Goal: Connect with others: Connect with others

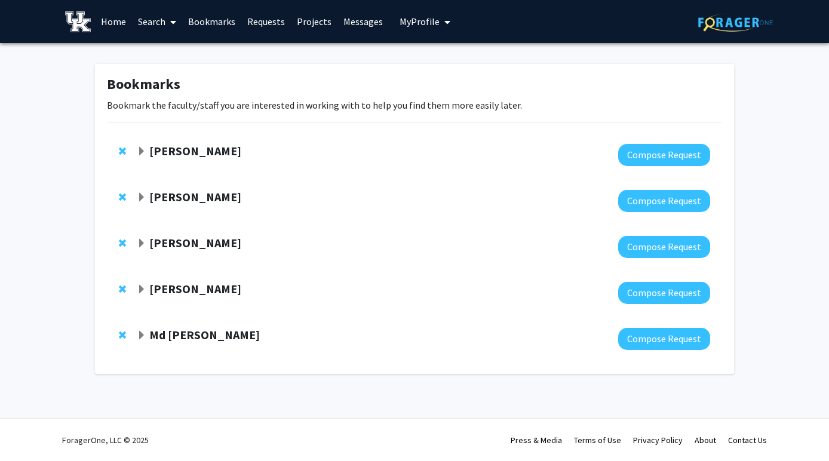
click at [345, 20] on link "Messages" at bounding box center [363, 22] width 51 height 42
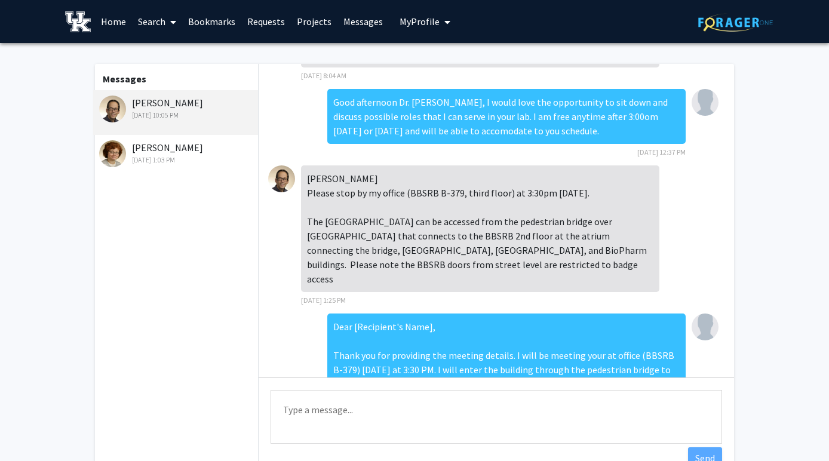
scroll to position [62, 0]
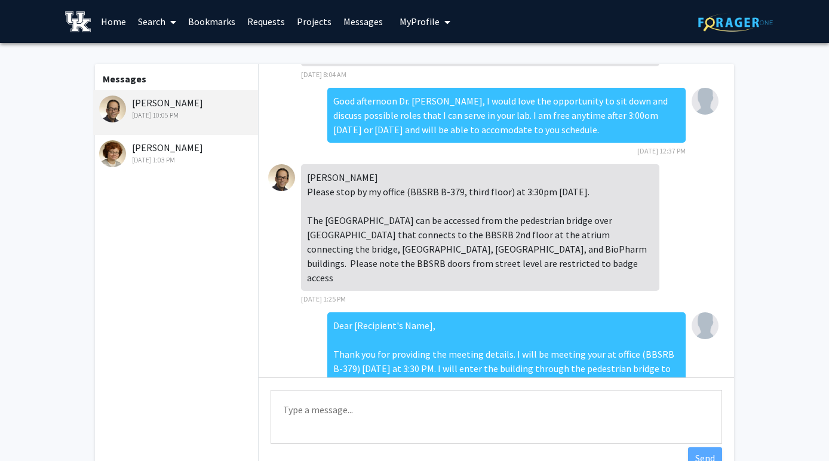
click at [333, 221] on div "Krithik Please stop by my office (BBSRB B-379, third floor) at 3:30pm tomorrow.…" at bounding box center [480, 227] width 359 height 127
click at [194, 103] on div "Jonathan Satin Sep 15, 2025 10:05 PM" at bounding box center [177, 108] width 156 height 25
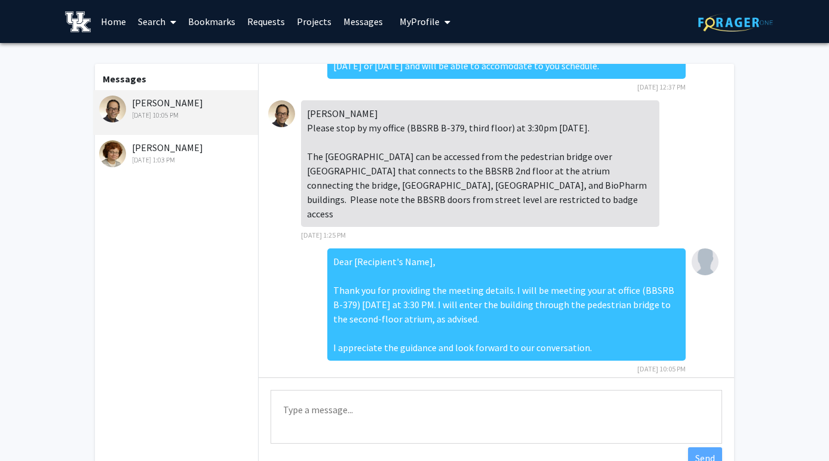
click at [549, 290] on div "Dear [Recipient's Name], Thank you for providing the meeting details. I will be…" at bounding box center [506, 305] width 359 height 112
click at [702, 249] on img at bounding box center [705, 262] width 27 height 27
click at [653, 365] on span "Sep 15, 2025 10:05 PM" at bounding box center [662, 369] width 48 height 9
click at [222, 27] on link "Bookmarks" at bounding box center [211, 22] width 59 height 42
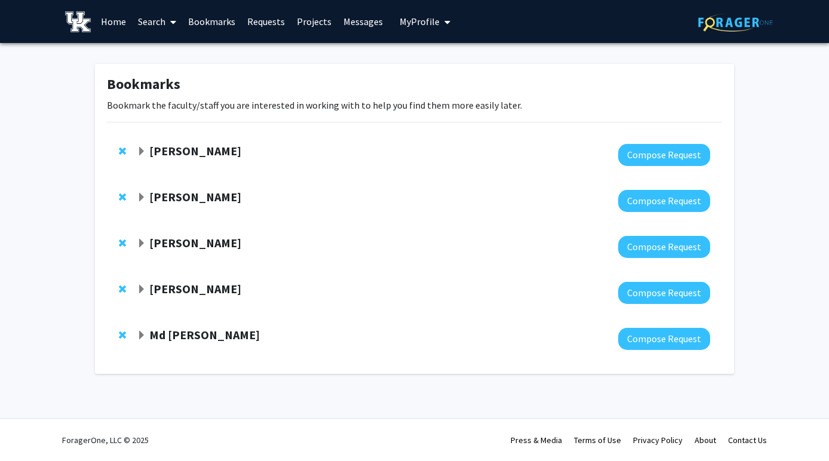
click at [214, 292] on strong "[PERSON_NAME]" at bounding box center [195, 288] width 92 height 15
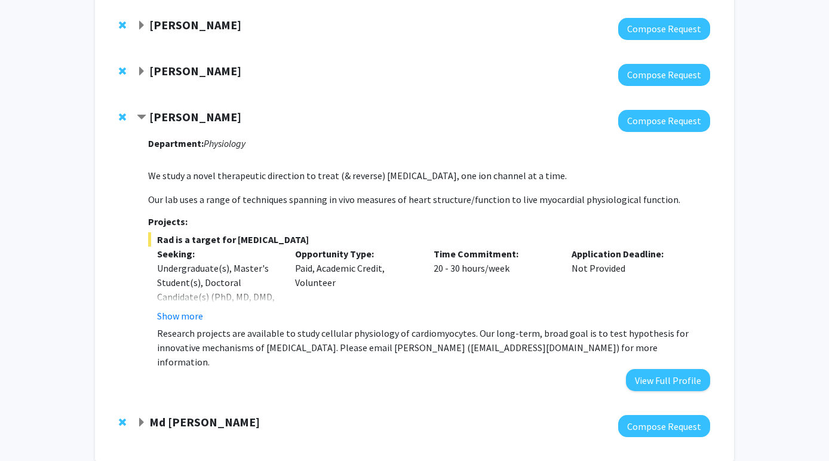
scroll to position [210, 0]
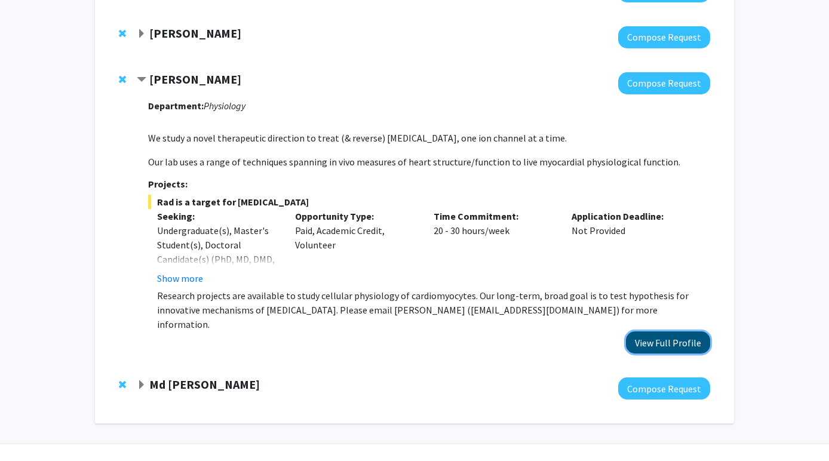
click at [660, 335] on button "View Full Profile" at bounding box center [668, 343] width 84 height 22
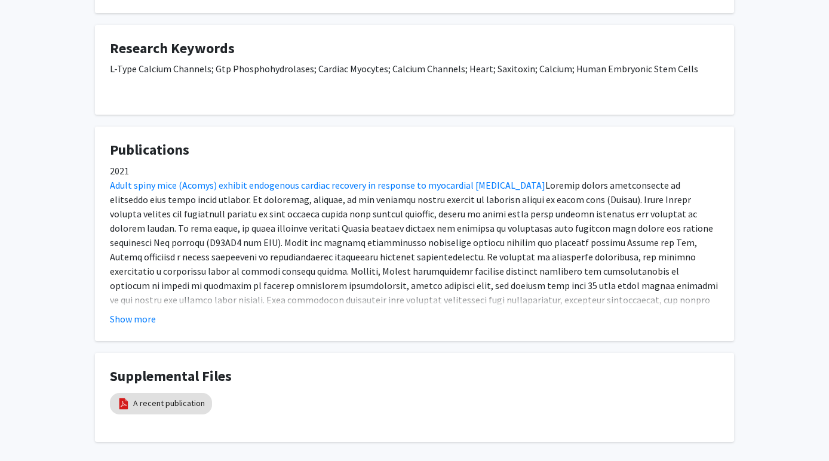
scroll to position [522, 0]
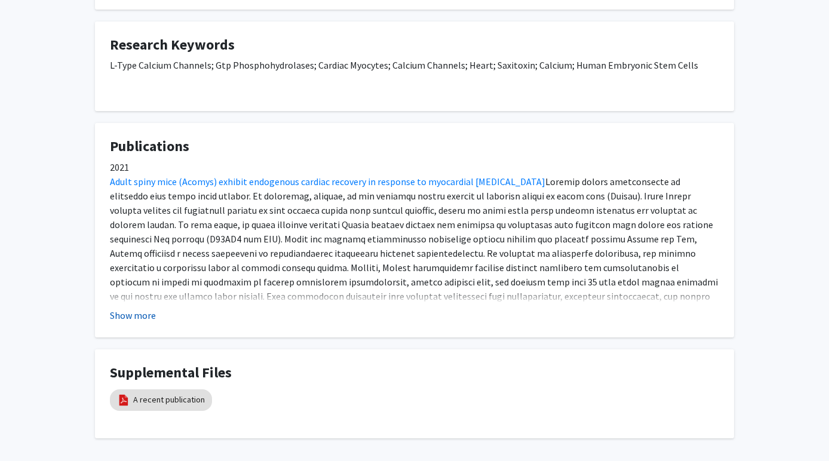
click at [142, 321] on button "Show more" at bounding box center [133, 315] width 46 height 14
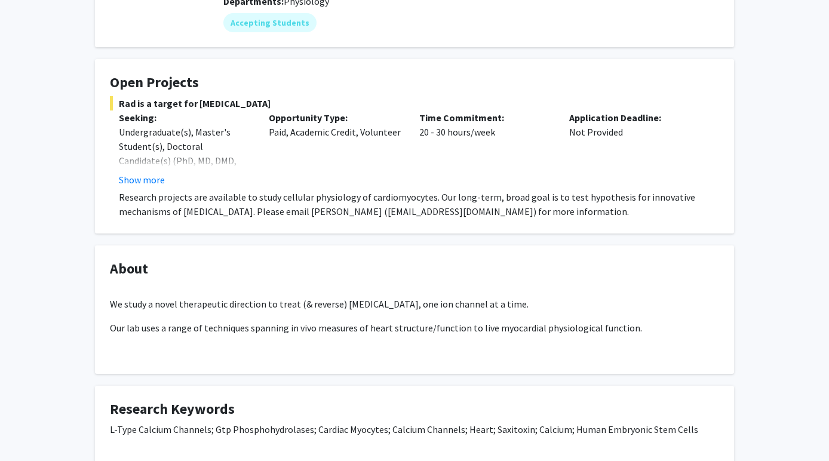
scroll to position [155, 0]
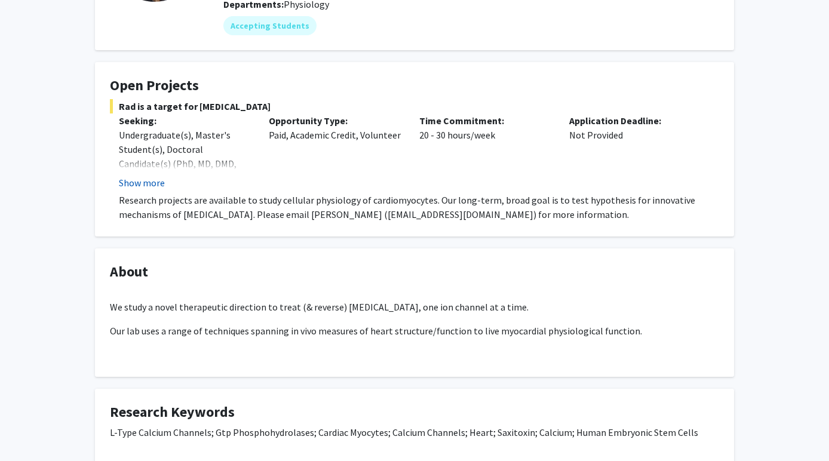
click at [144, 185] on button "Show more" at bounding box center [142, 183] width 46 height 14
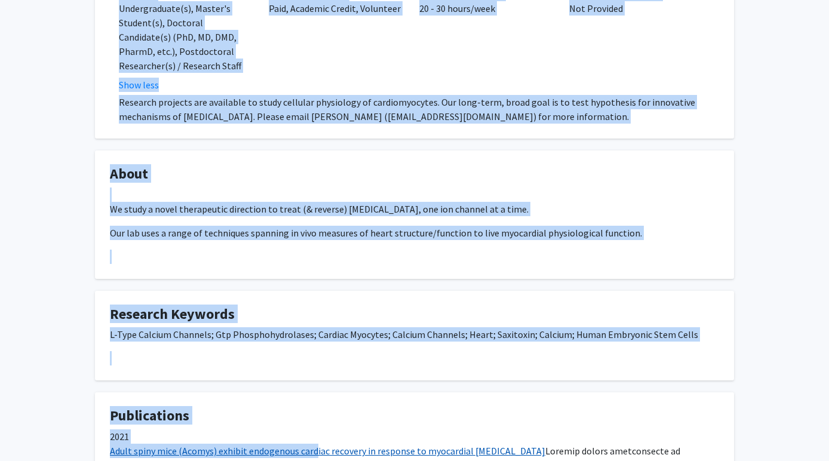
scroll to position [307, 0]
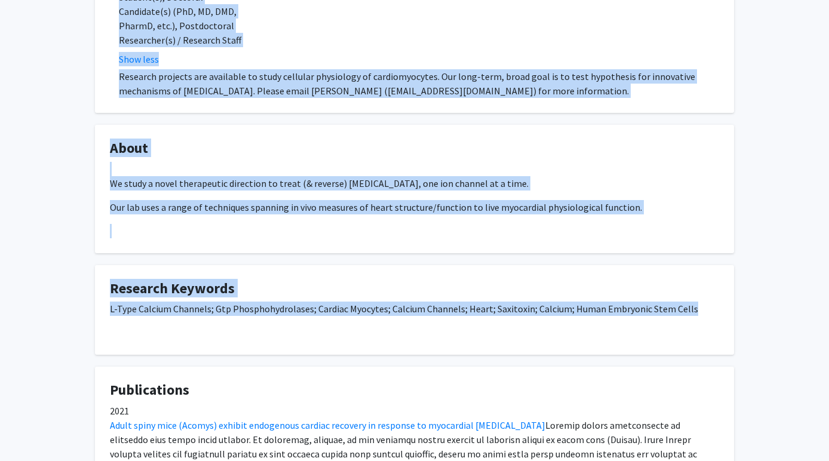
drag, startPoint x: 112, startPoint y: 240, endPoint x: 304, endPoint y: 337, distance: 214.6
copy div "Open Projects Rad is a target for [MEDICAL_DATA] Seeking: Undergraduate(s), Mas…"
